Goal: Information Seeking & Learning: Check status

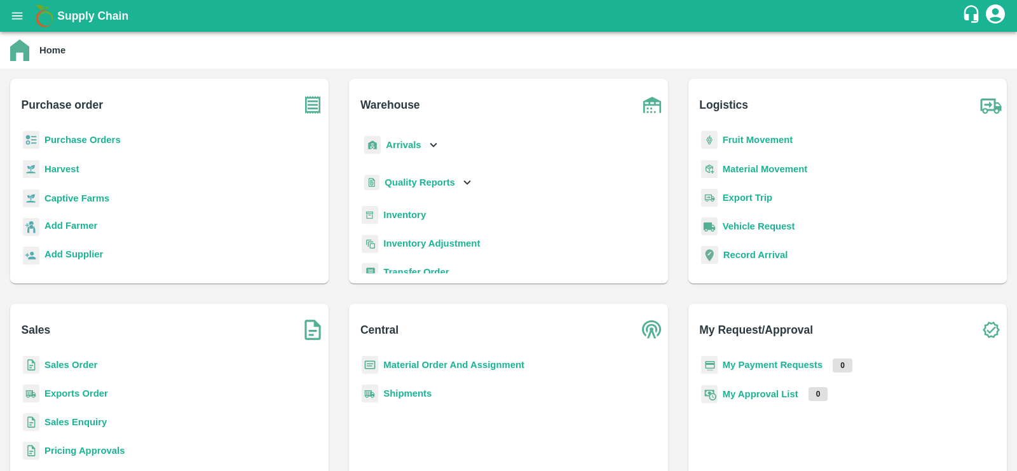
click at [408, 212] on b "Inventory" at bounding box center [404, 215] width 43 height 10
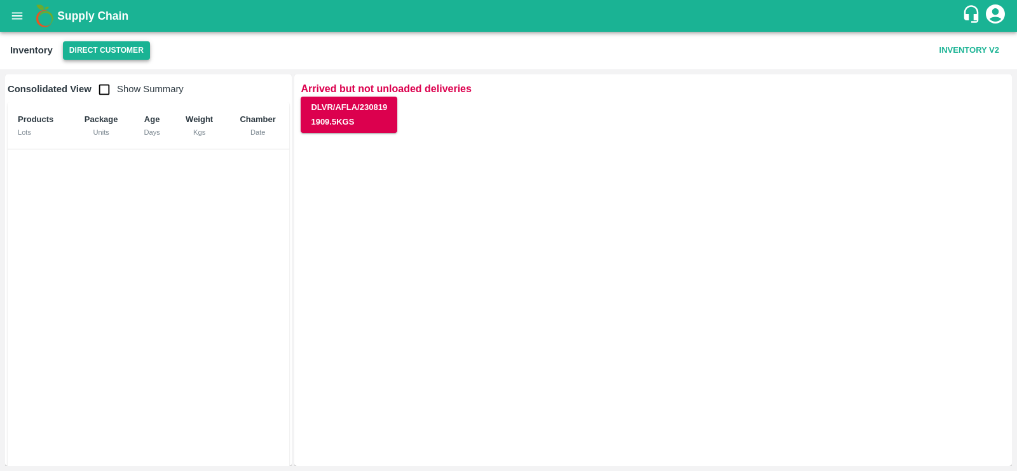
click at [123, 51] on button "Direct Customer" at bounding box center [106, 50] width 87 height 18
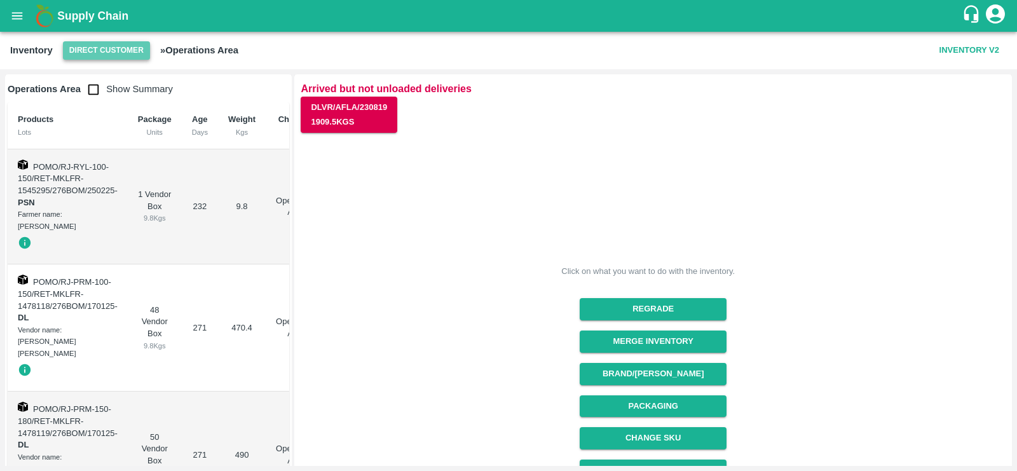
click at [111, 55] on button "Direct Customer" at bounding box center [106, 50] width 87 height 18
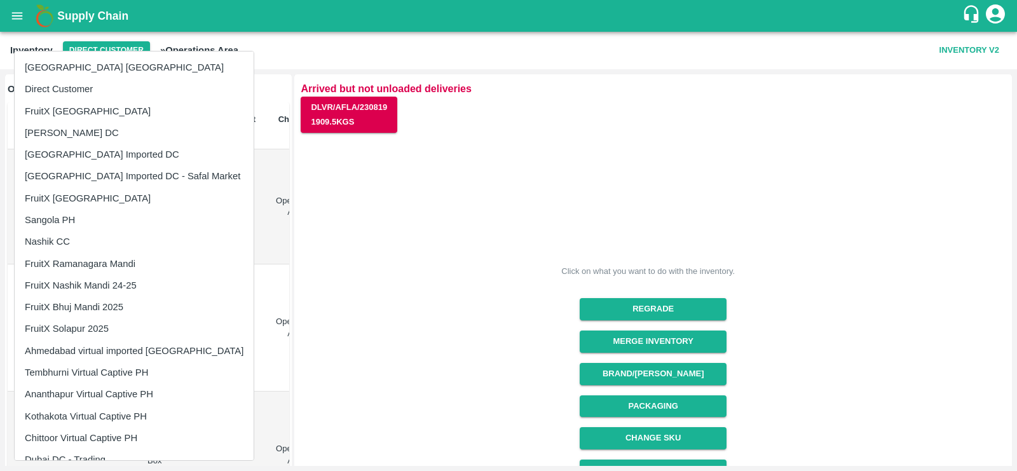
scroll to position [36, 0]
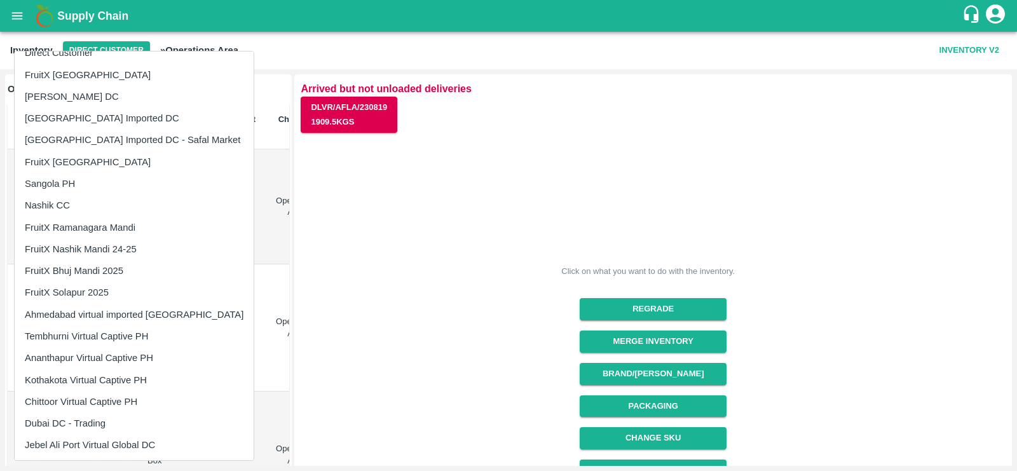
click at [114, 316] on li "Ahmedabad virtual imported [GEOGRAPHIC_DATA]" at bounding box center [134, 315] width 239 height 22
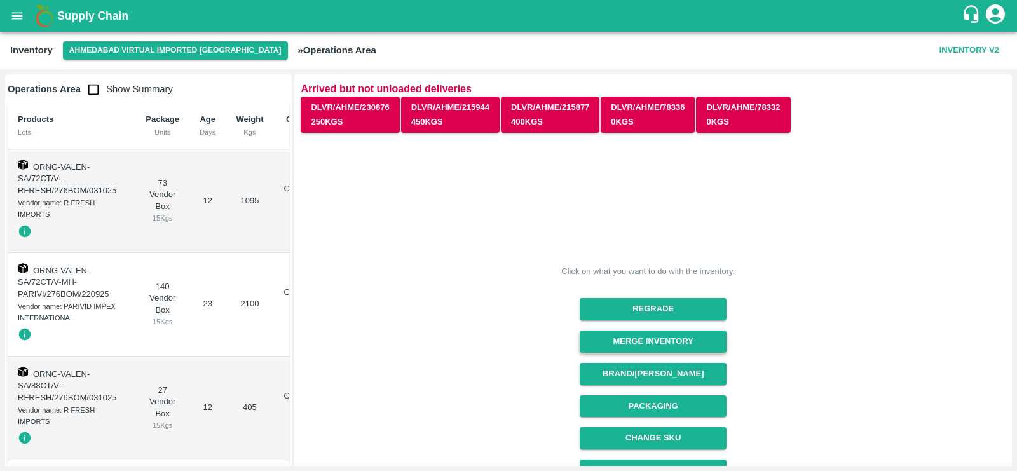
scroll to position [183, 0]
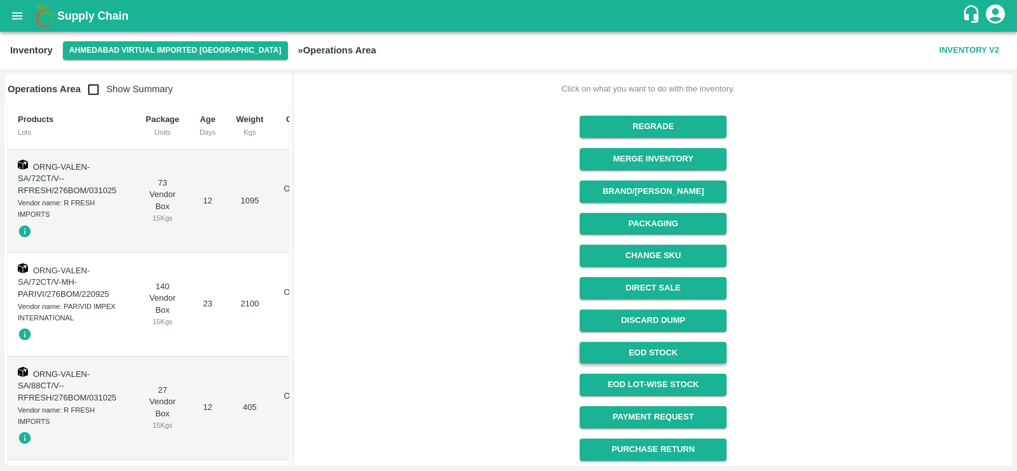
click at [659, 353] on link "EOD Stock" at bounding box center [653, 353] width 147 height 22
click at [109, 49] on button "Ahmedabad virtual imported [GEOGRAPHIC_DATA]" at bounding box center [175, 50] width 225 height 18
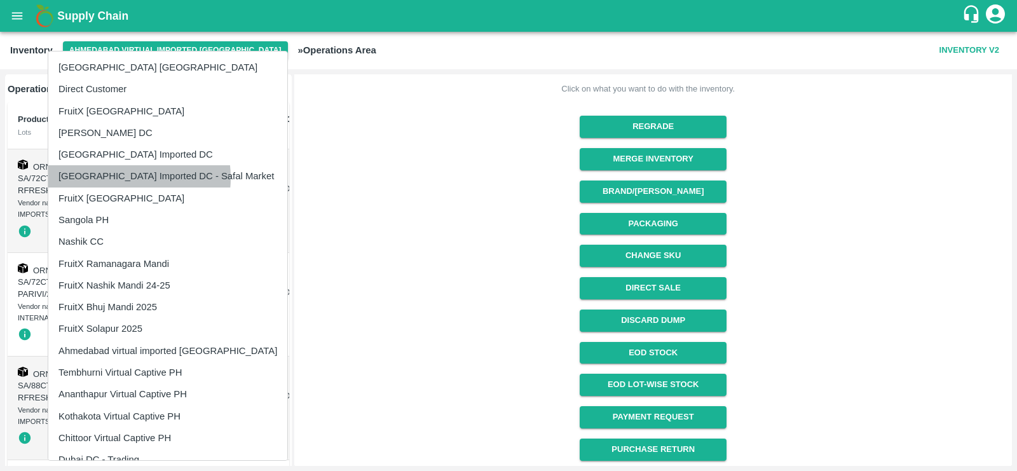
click at [125, 177] on li "[GEOGRAPHIC_DATA] Imported DC - Safal Market" at bounding box center [167, 176] width 239 height 22
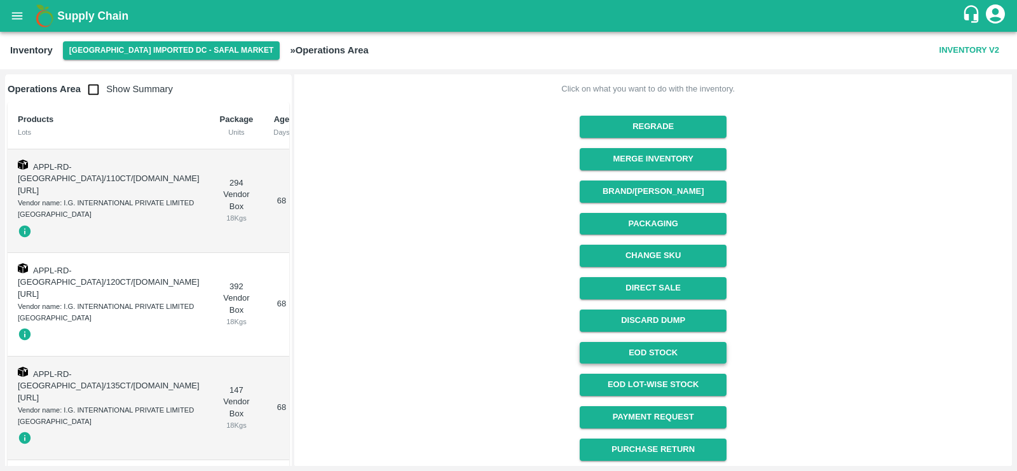
click at [663, 352] on link "EOD Stock" at bounding box center [653, 353] width 147 height 22
click at [169, 53] on button "[GEOGRAPHIC_DATA] Imported DC - Safal Market" at bounding box center [171, 50] width 217 height 18
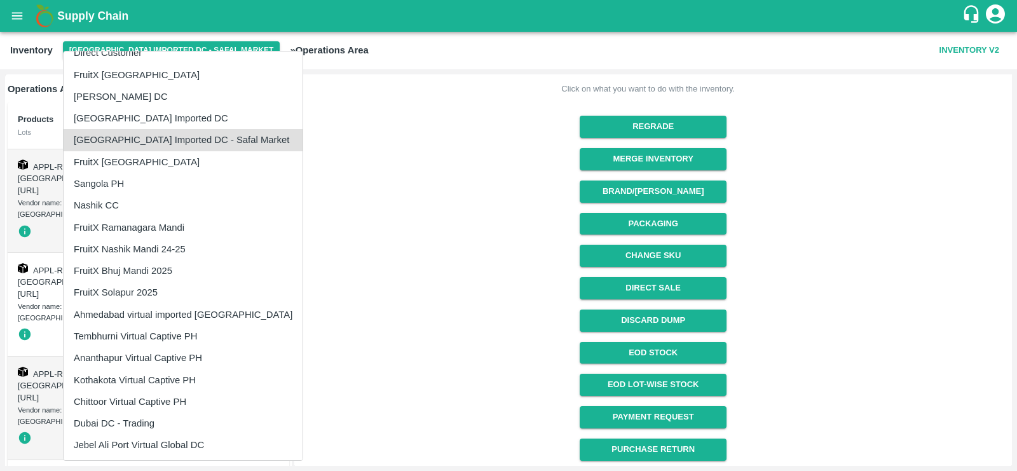
scroll to position [0, 0]
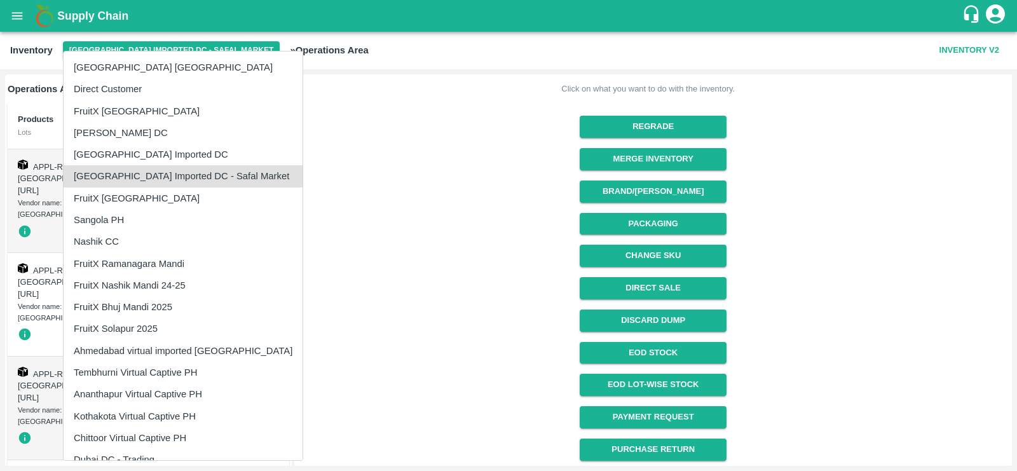
click at [352, 99] on div at bounding box center [508, 235] width 1017 height 471
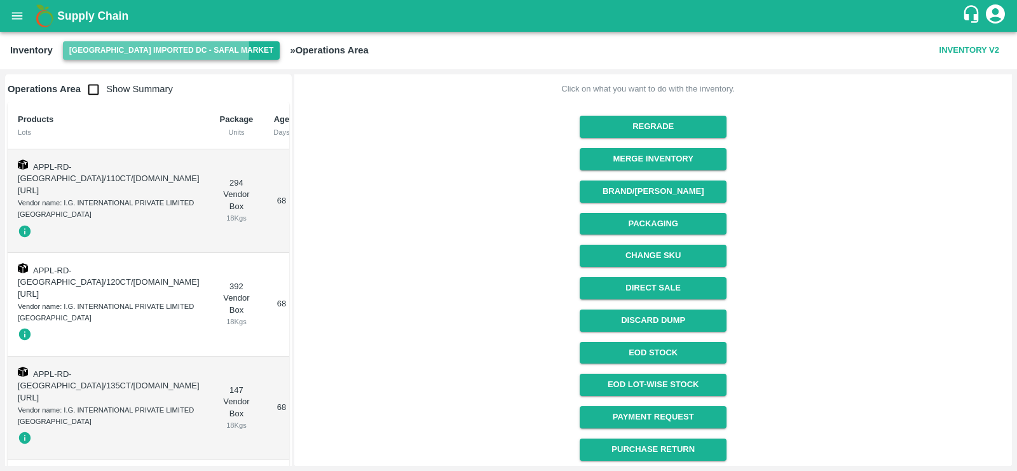
click at [121, 50] on button "[GEOGRAPHIC_DATA] Imported DC - Safal Market" at bounding box center [171, 50] width 217 height 18
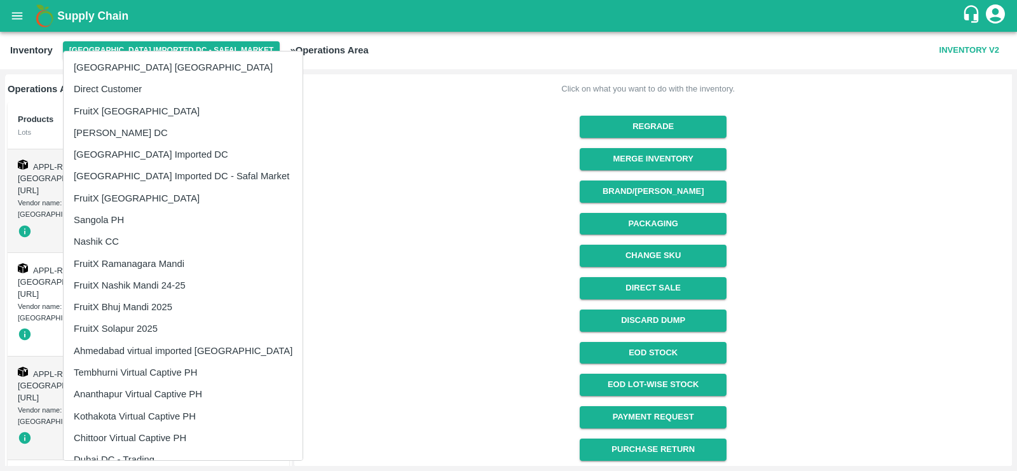
click at [104, 200] on li "FruitX [GEOGRAPHIC_DATA]" at bounding box center [183, 199] width 239 height 22
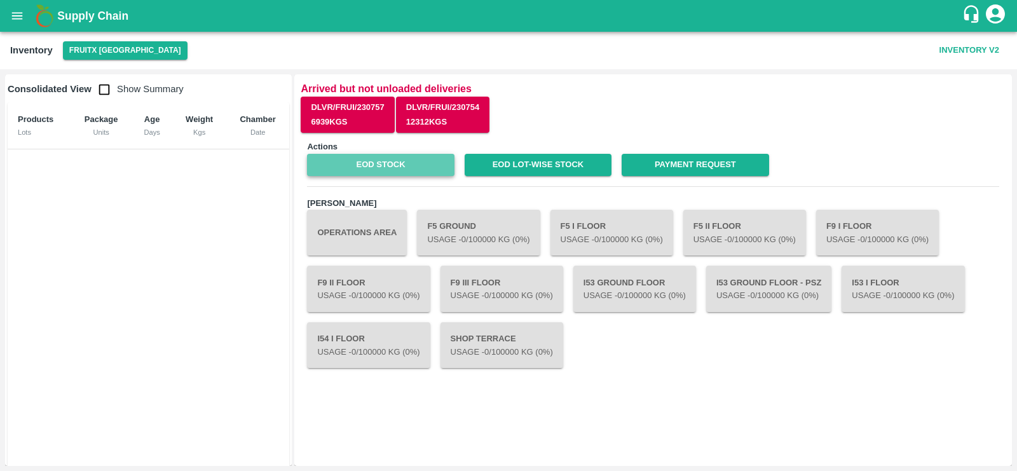
click at [430, 159] on link "EOD Stock" at bounding box center [380, 165] width 147 height 22
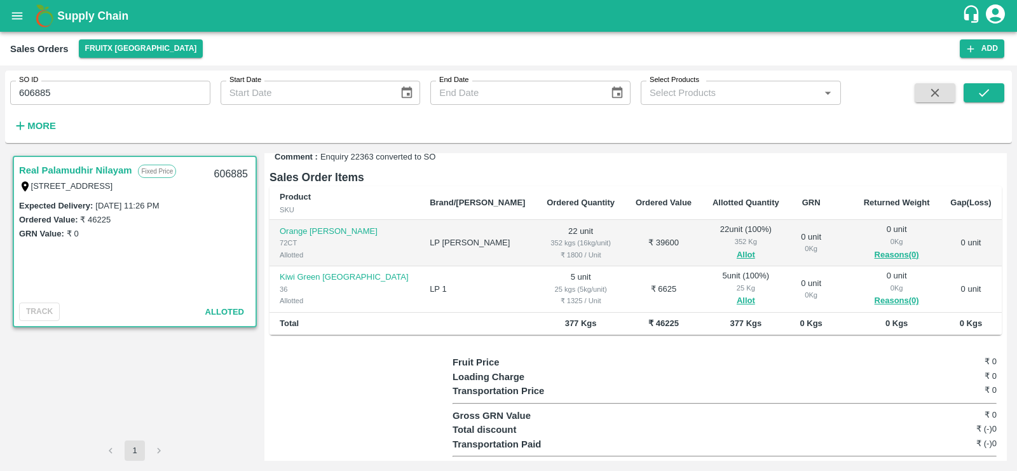
scroll to position [184, 0]
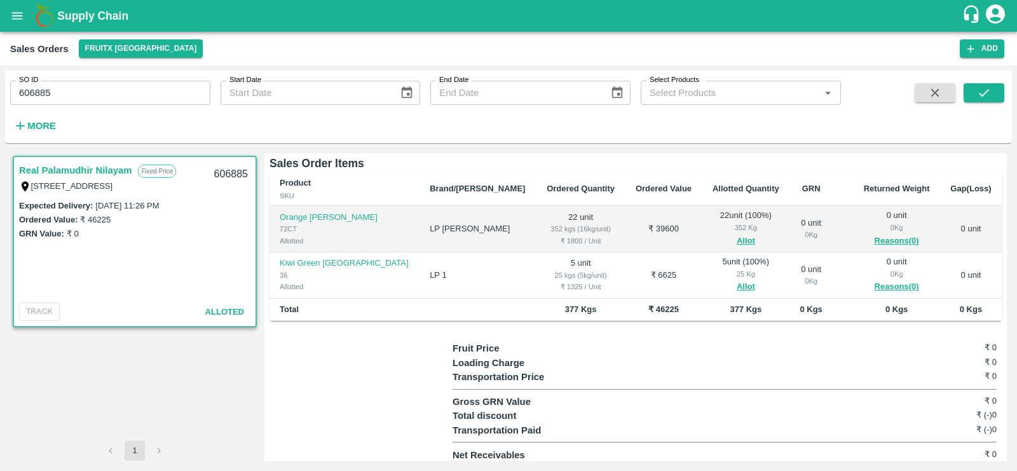
click at [565, 305] on b "377 Kgs" at bounding box center [581, 310] width 32 height 10
copy b "377"
